Goal: Navigation & Orientation: Find specific page/section

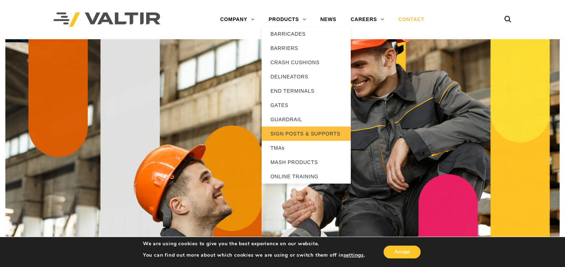
click at [293, 135] on link "SIGN POSTS & SUPPORTS" at bounding box center [306, 134] width 89 height 14
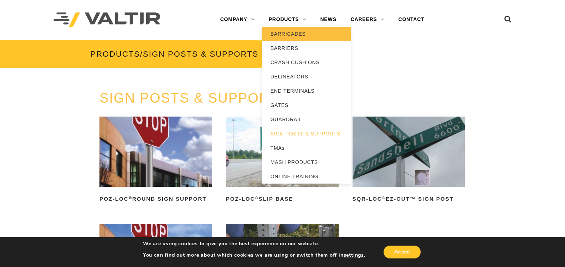
click at [298, 35] on link "BARRICADES" at bounding box center [306, 34] width 89 height 14
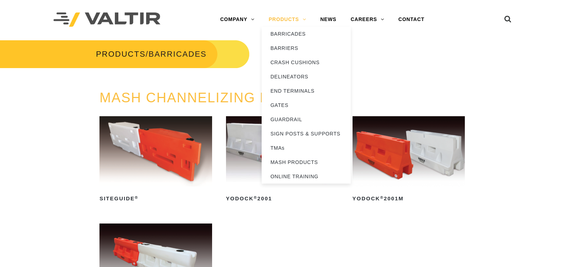
click at [293, 22] on link "PRODUCTS" at bounding box center [288, 19] width 52 height 14
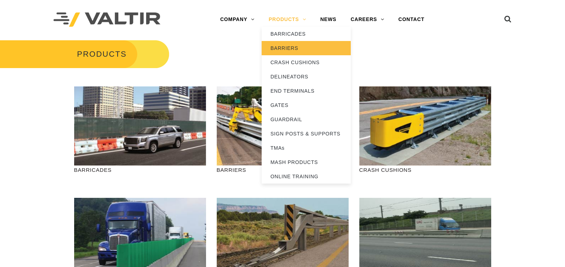
click at [298, 48] on link "BARRIERS" at bounding box center [306, 48] width 89 height 14
